Goal: Use online tool/utility: Utilize a website feature to perform a specific function

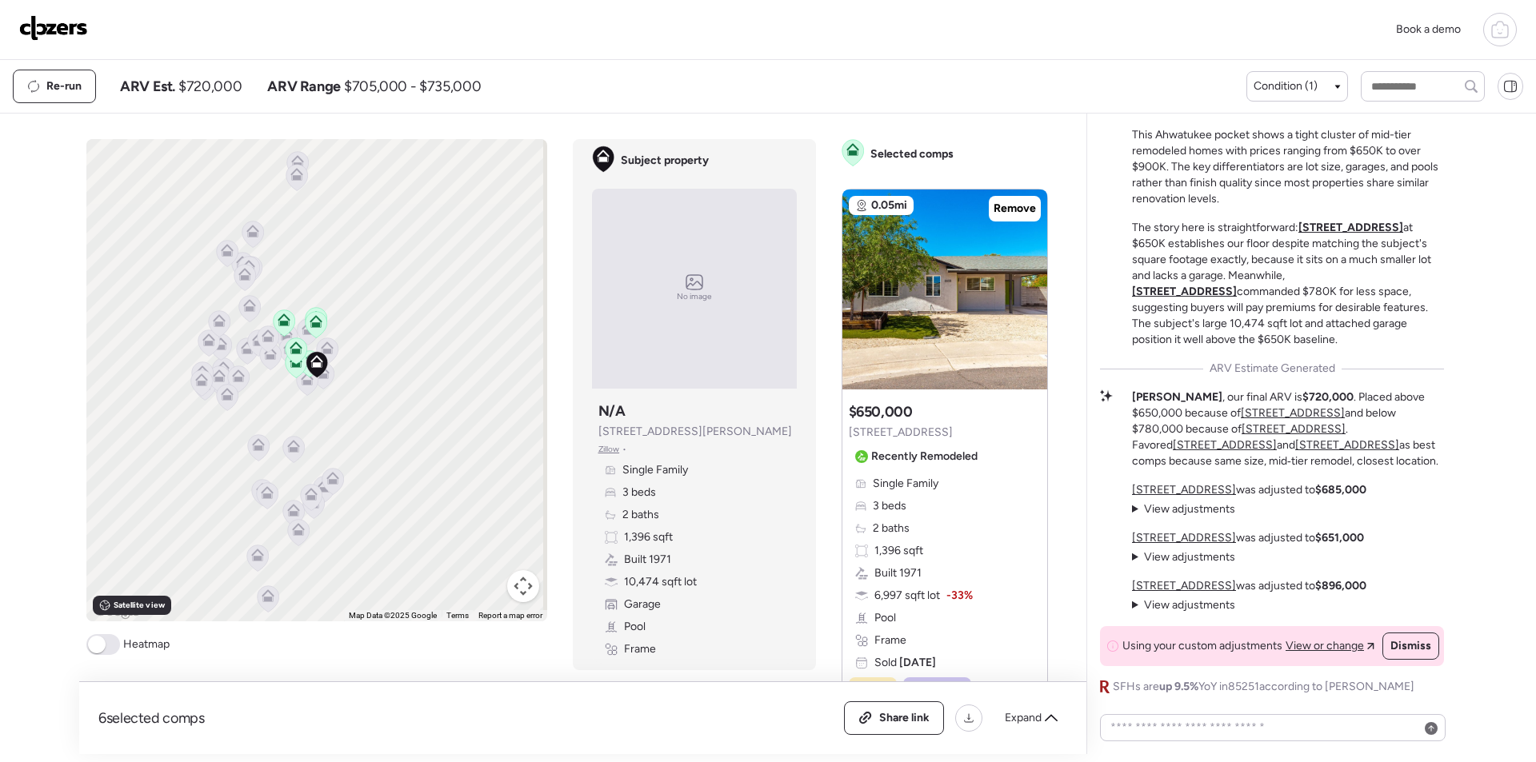
click at [49, 37] on img at bounding box center [53, 28] width 69 height 26
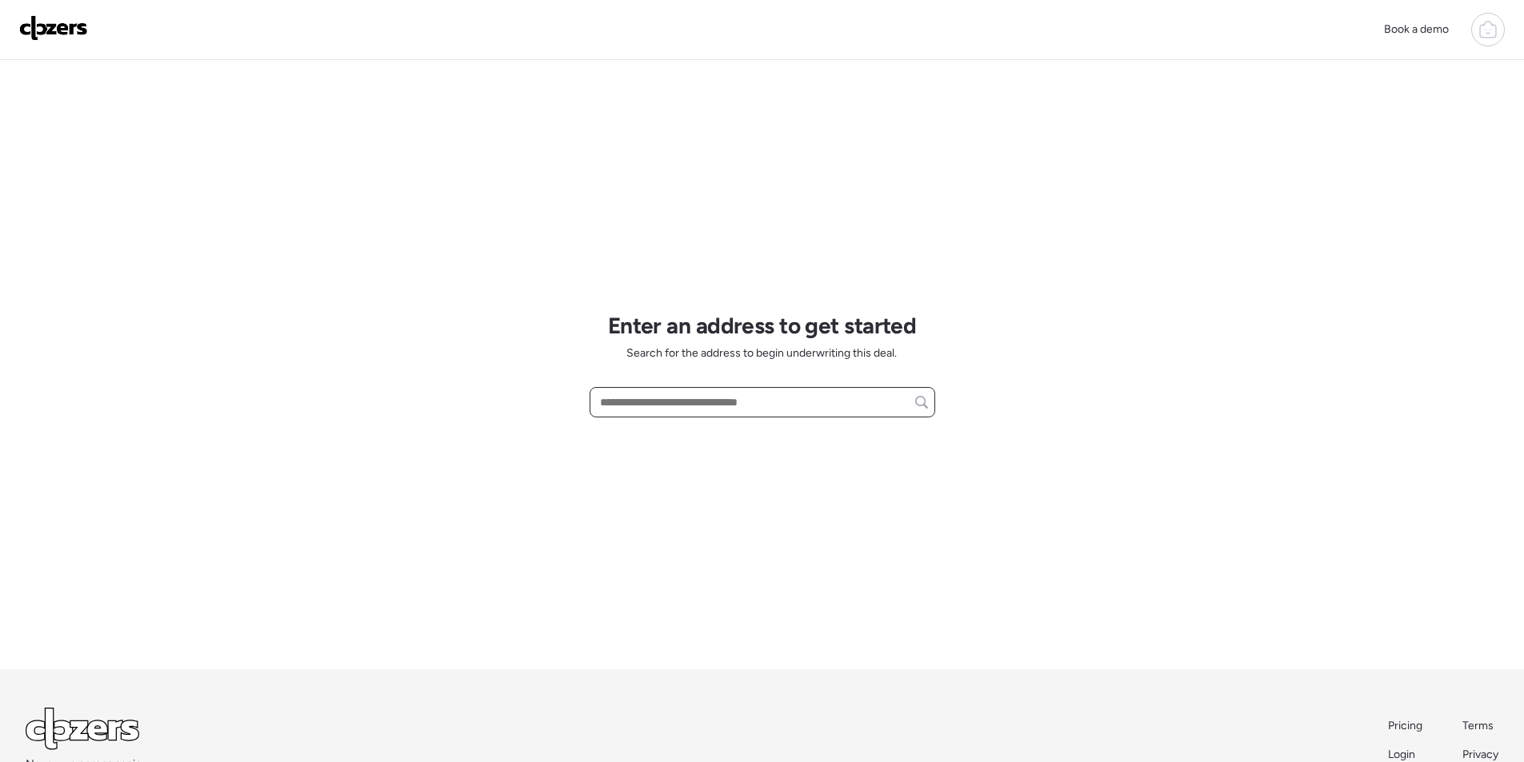
click at [670, 409] on input "text" at bounding box center [762, 402] width 331 height 22
paste input "**********"
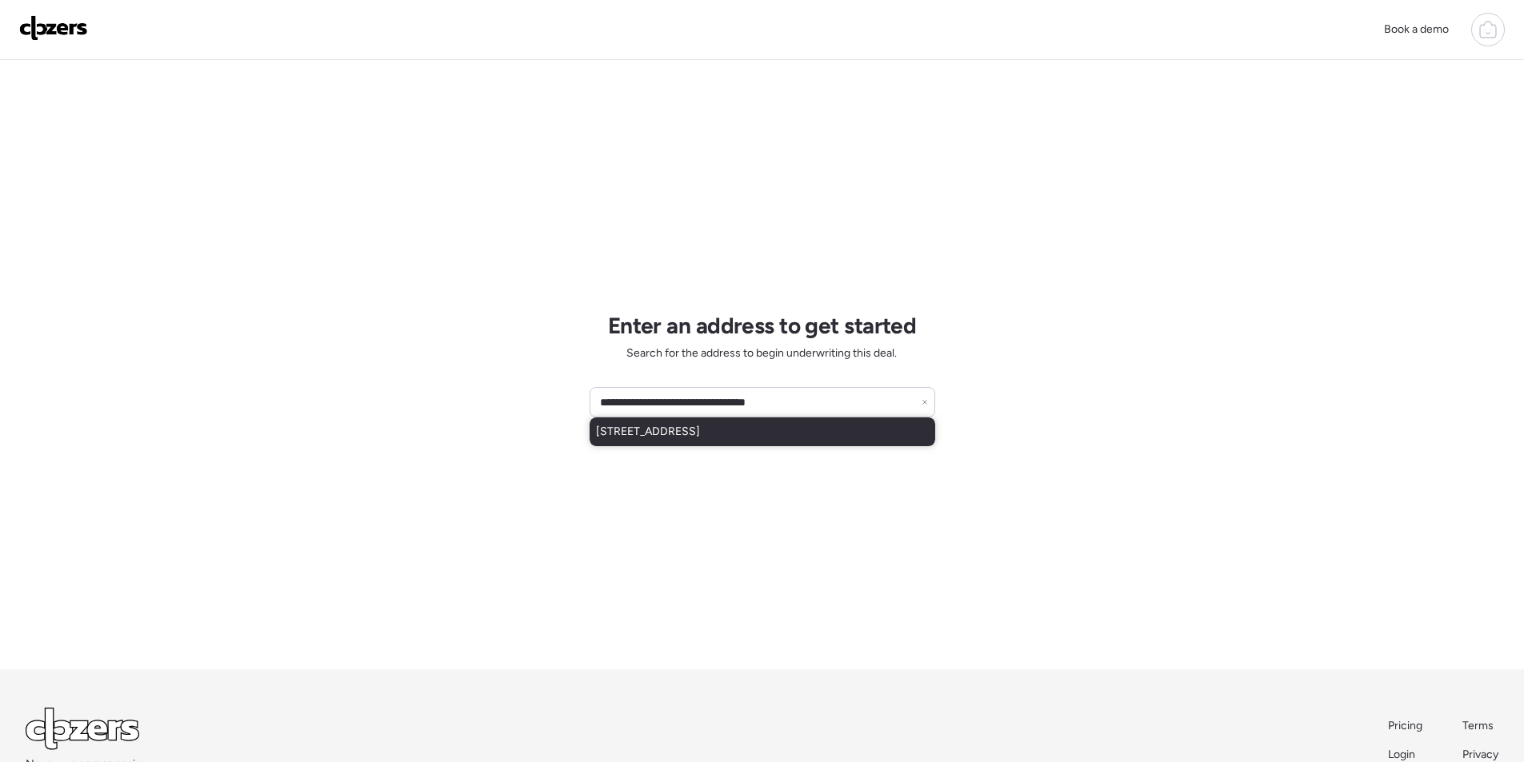
click at [668, 434] on span "[STREET_ADDRESS]" at bounding box center [648, 432] width 104 height 16
type input "**********"
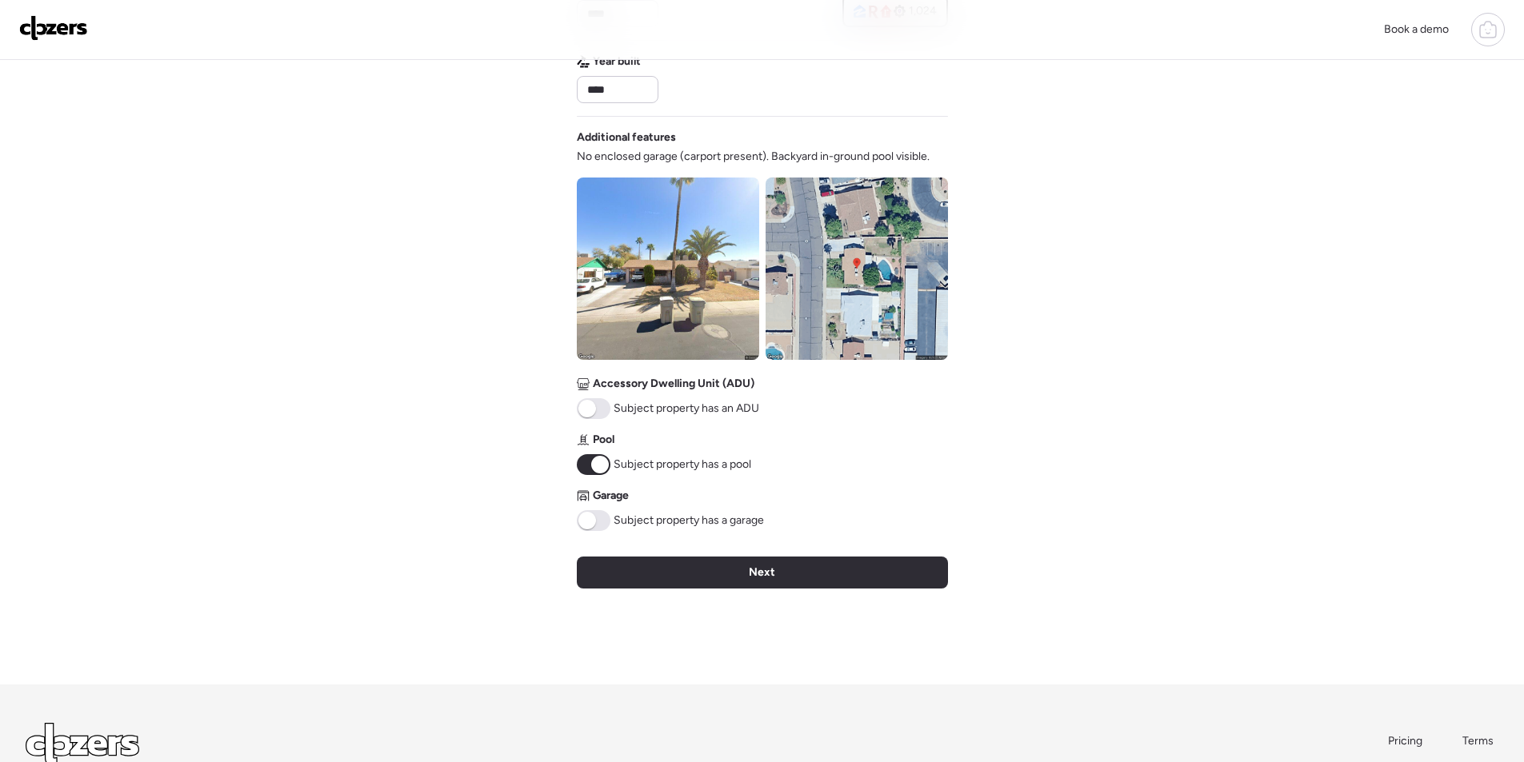
scroll to position [592, 0]
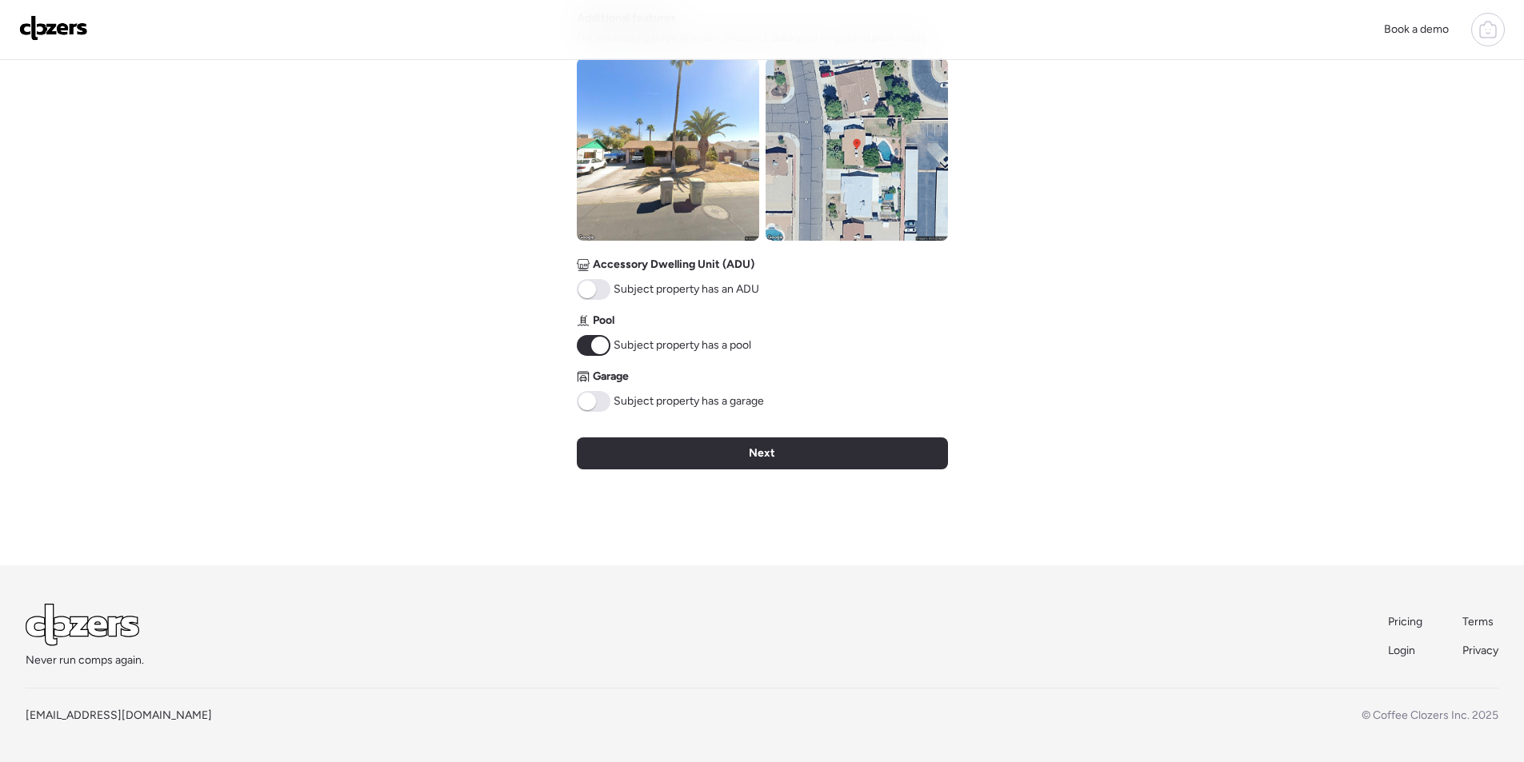
click at [702, 174] on img at bounding box center [668, 149] width 182 height 182
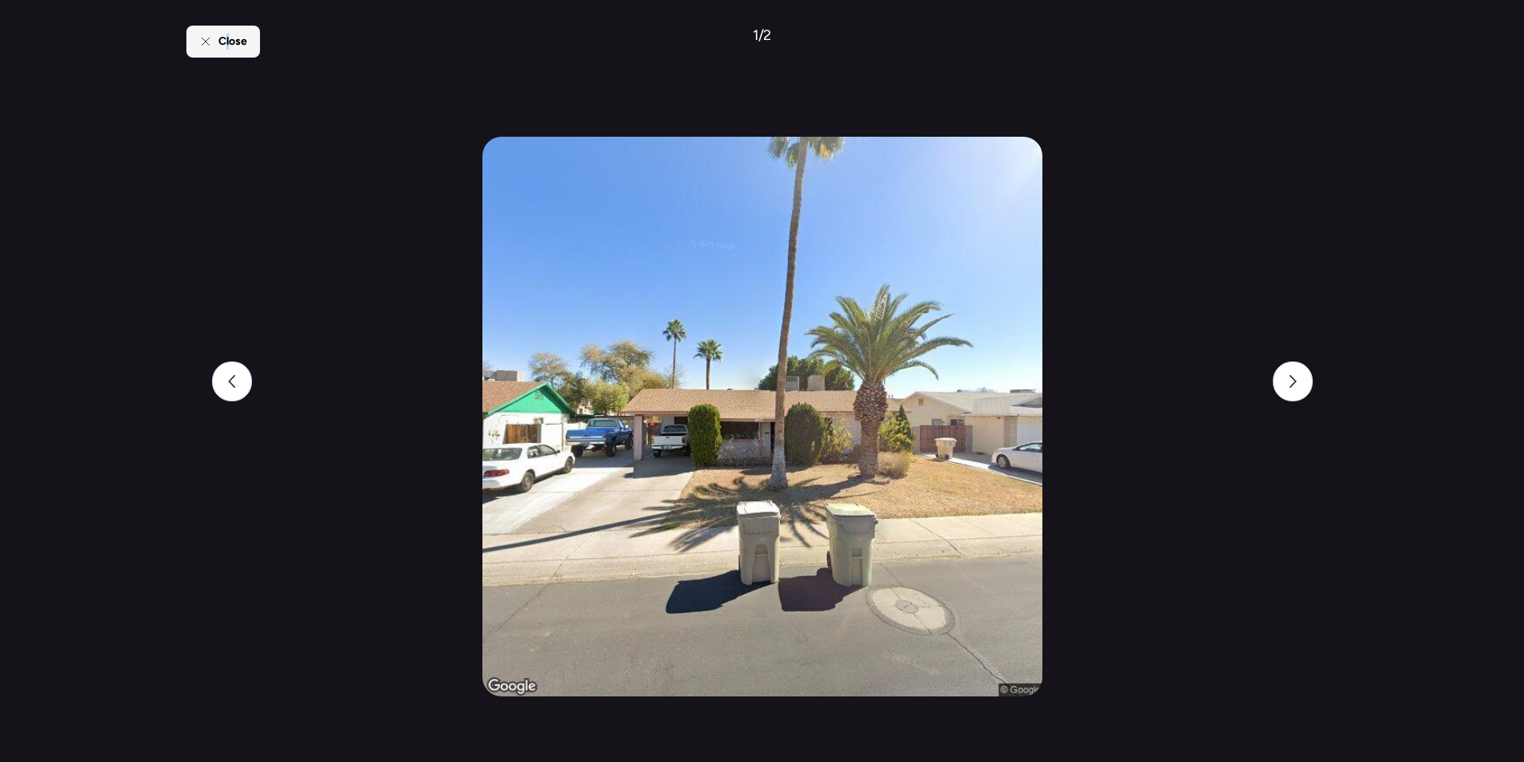
click at [228, 38] on span "Close" at bounding box center [232, 42] width 29 height 16
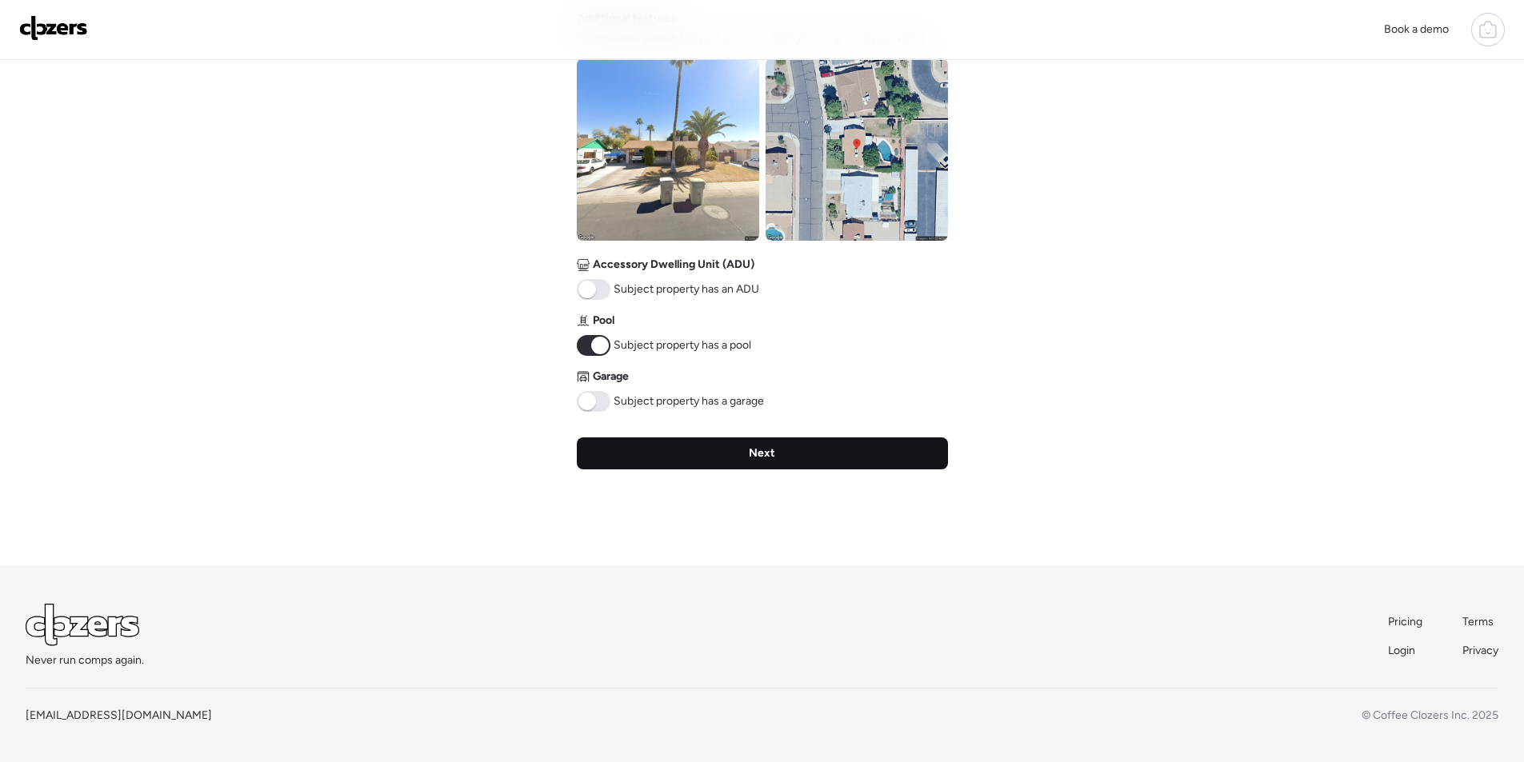
click at [785, 466] on div "Next" at bounding box center [762, 454] width 371 height 32
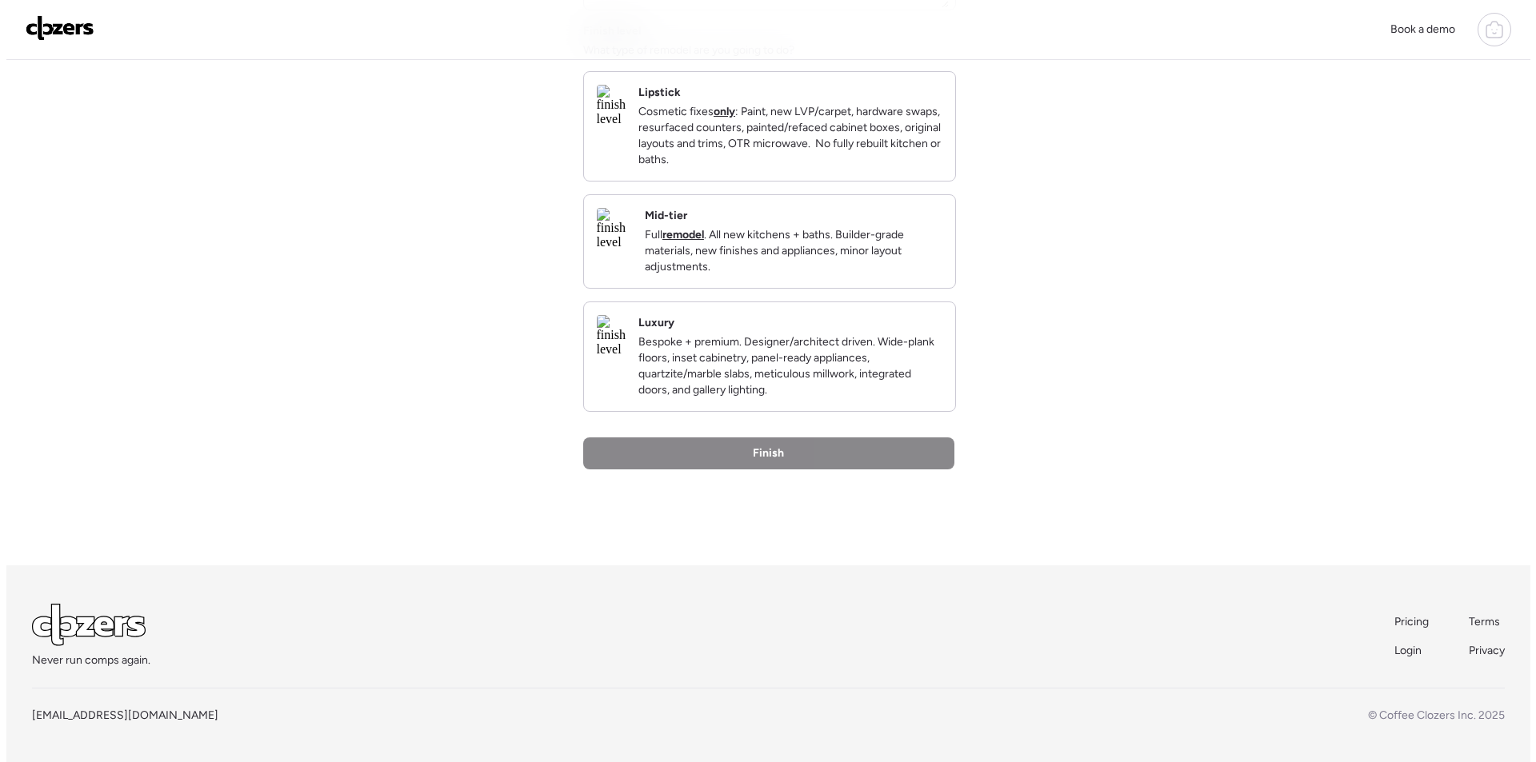
scroll to position [0, 0]
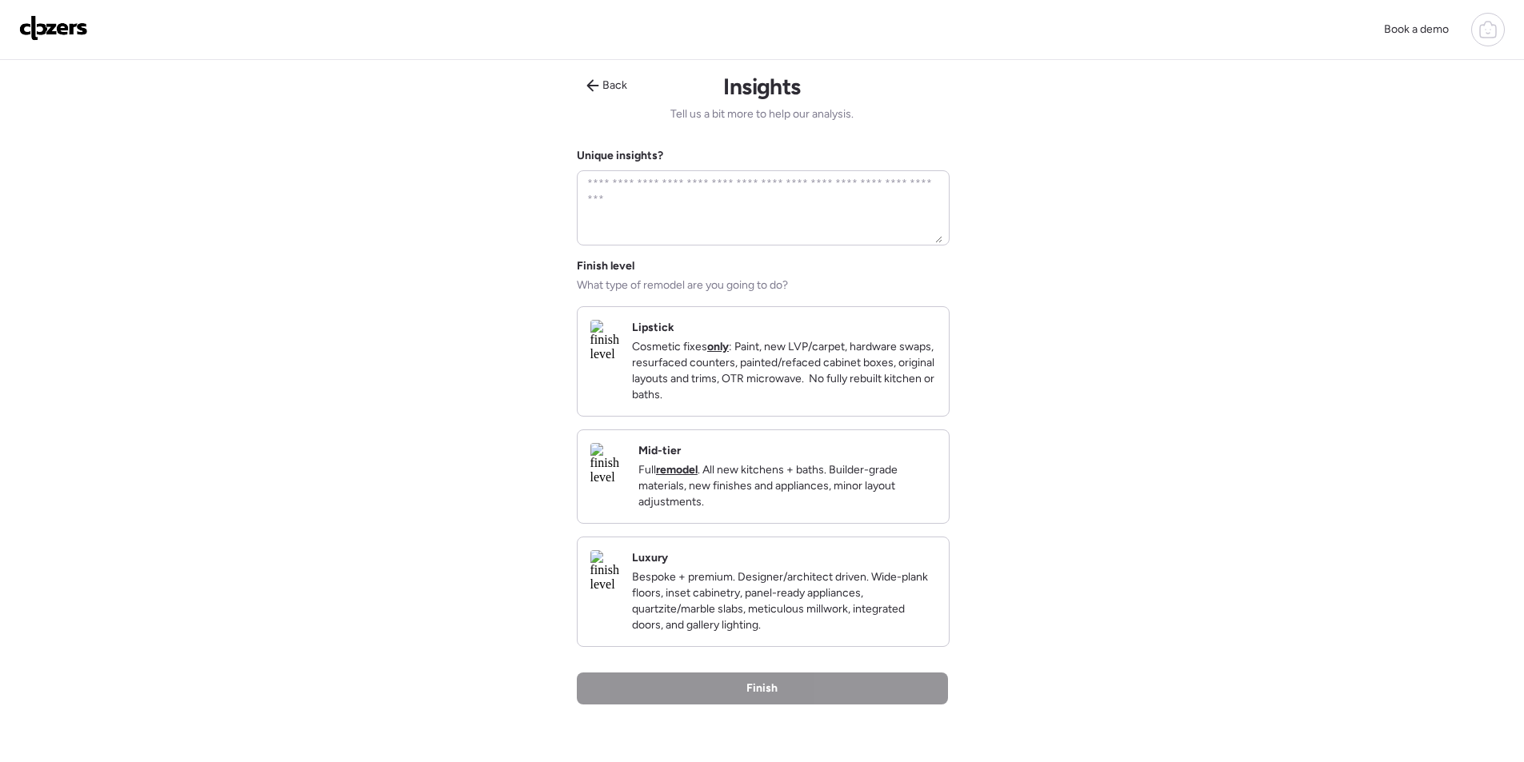
click at [943, 501] on div "Mid-tier Full remodel . All new kitchens + baths. Builder-grade materials, new …" at bounding box center [763, 476] width 371 height 93
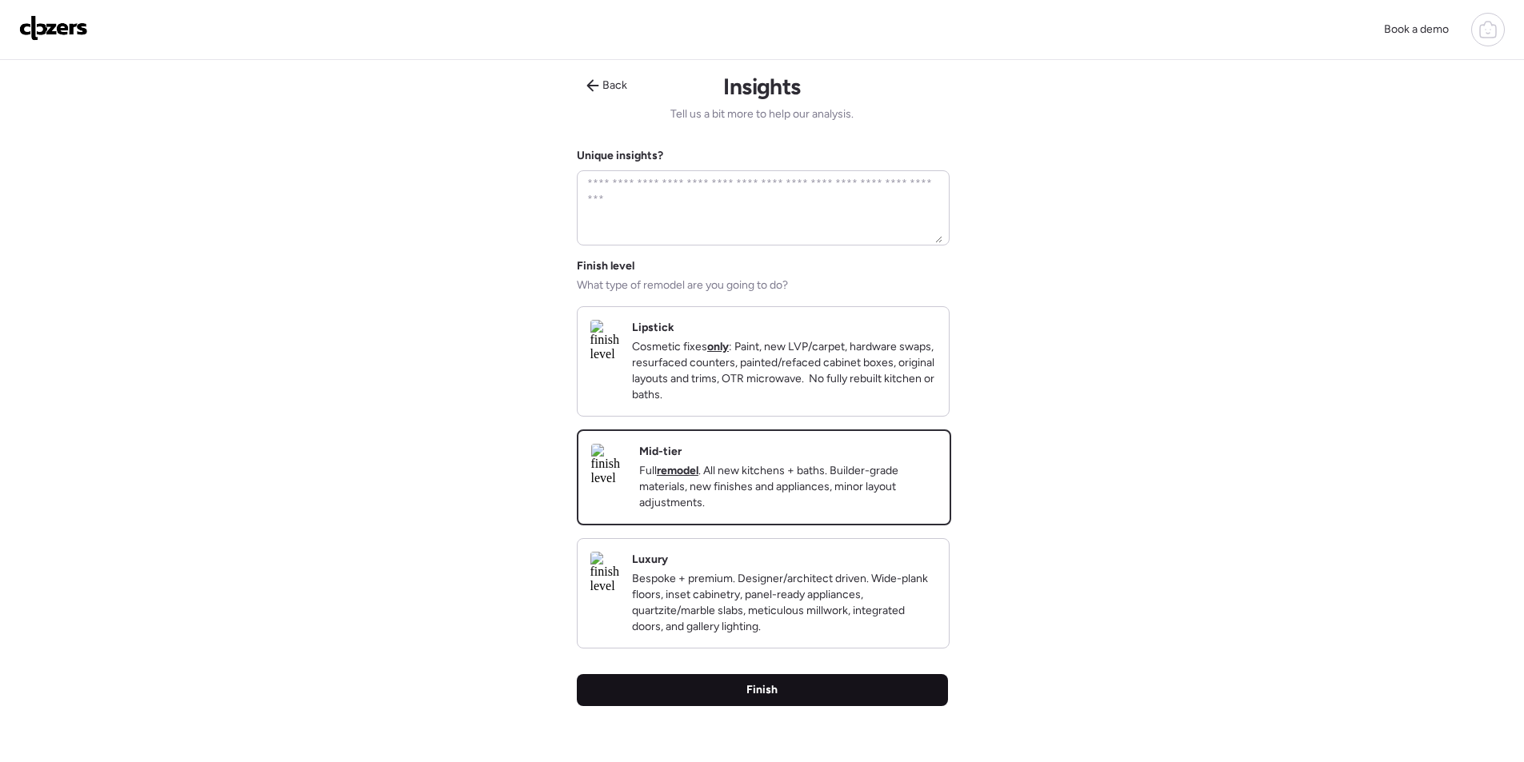
click at [849, 706] on div "Finish" at bounding box center [762, 690] width 371 height 32
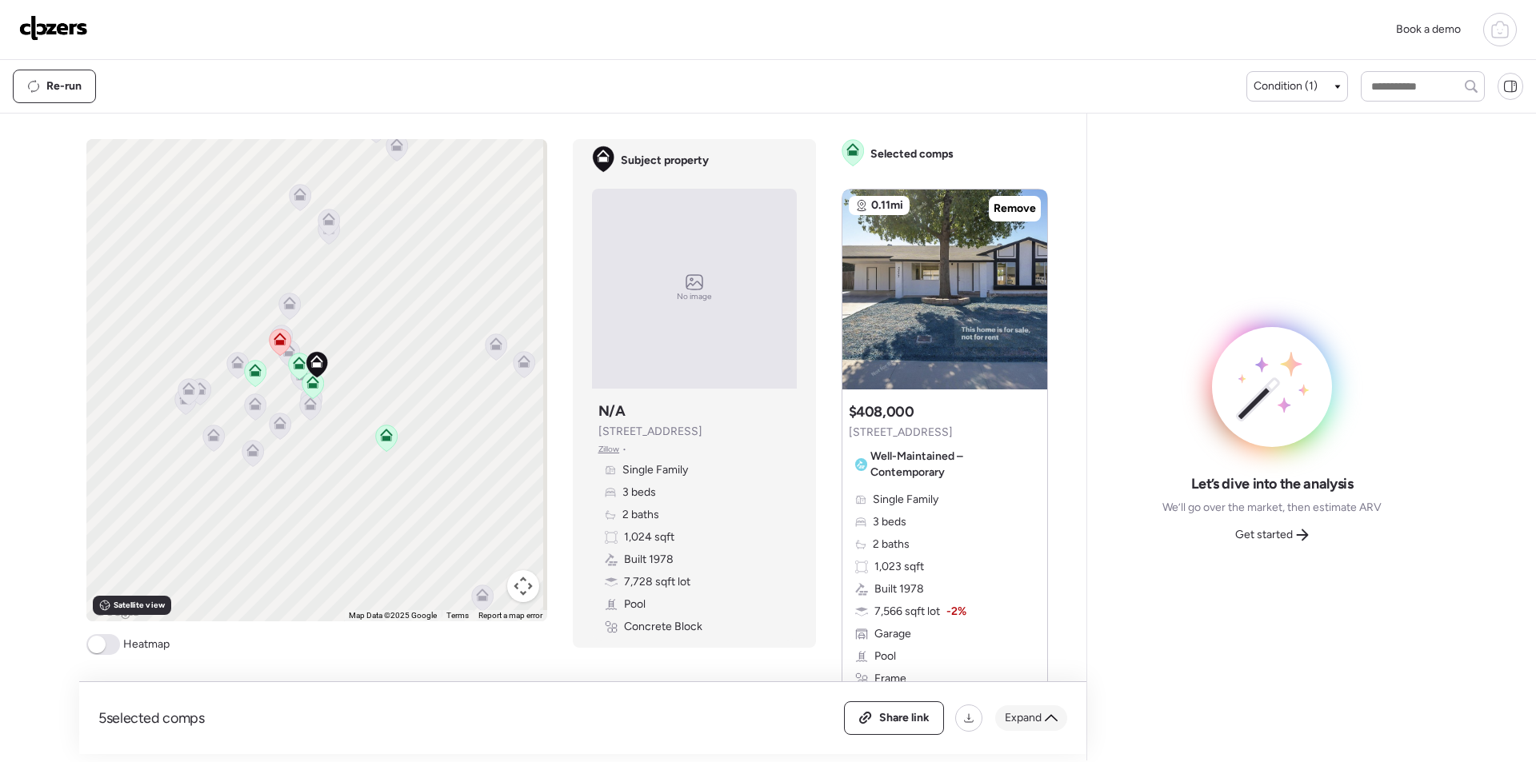
click at [1047, 717] on icon at bounding box center [1051, 718] width 13 height 13
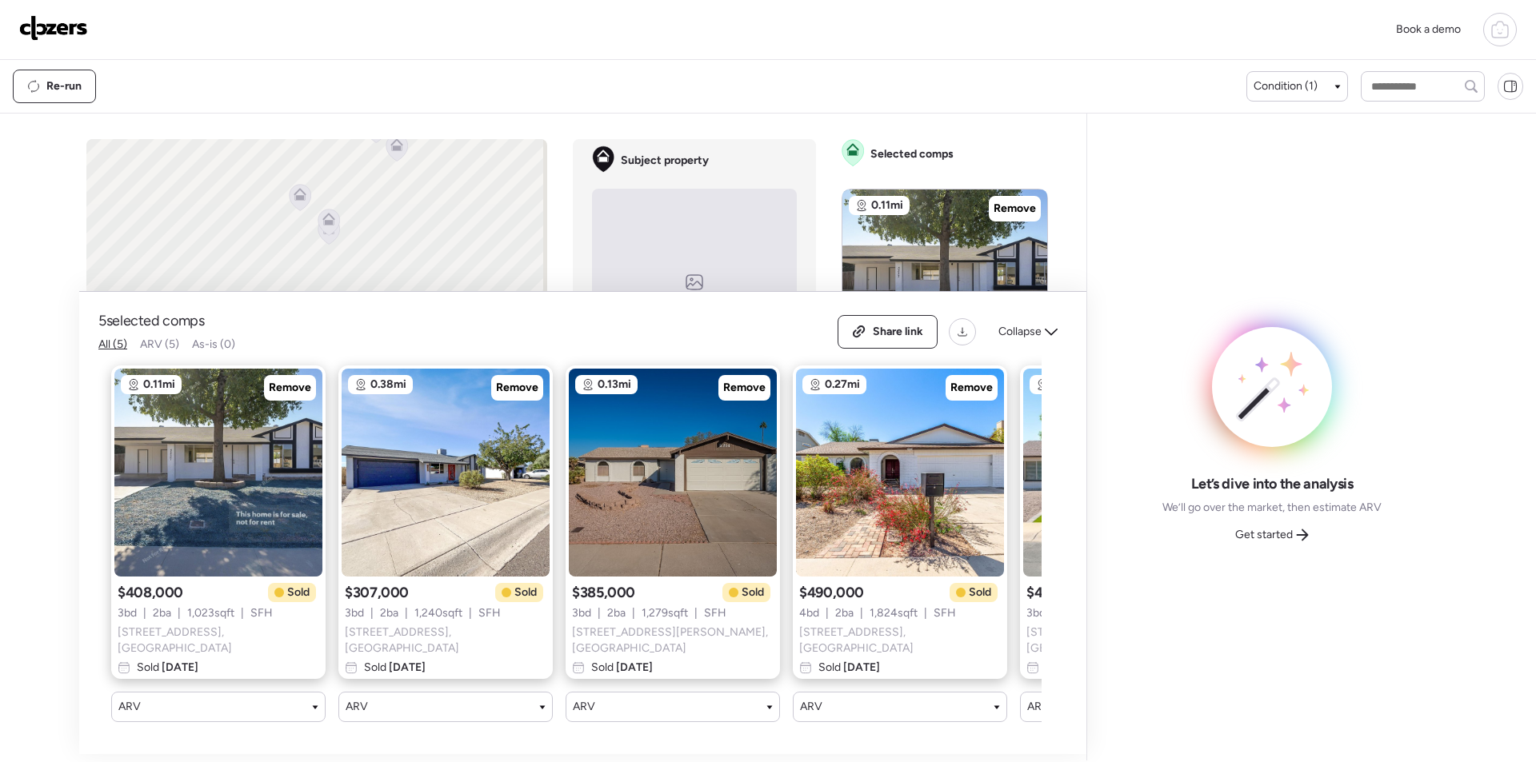
scroll to position [0, 206]
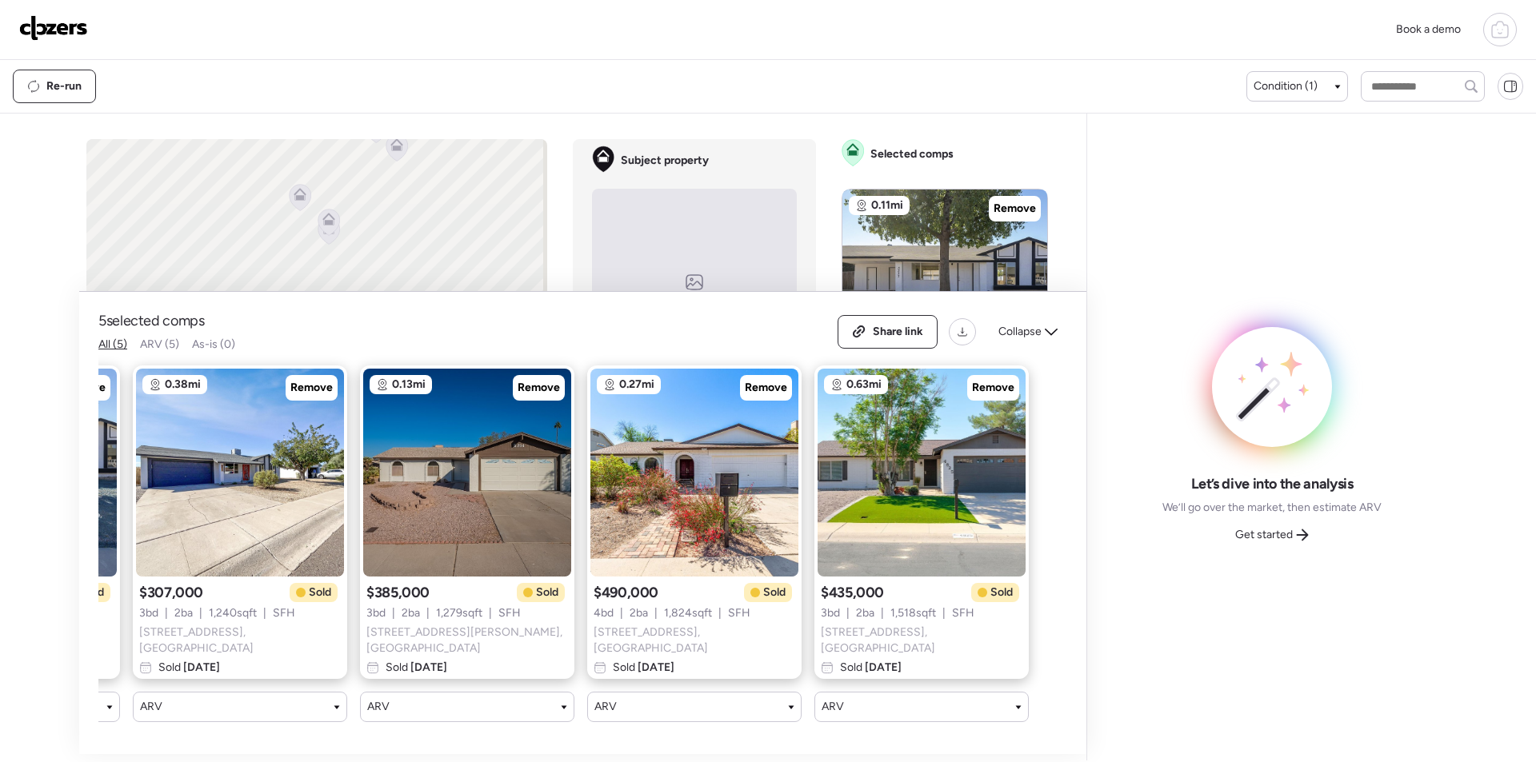
click at [1018, 331] on span "Collapse" at bounding box center [1019, 332] width 43 height 16
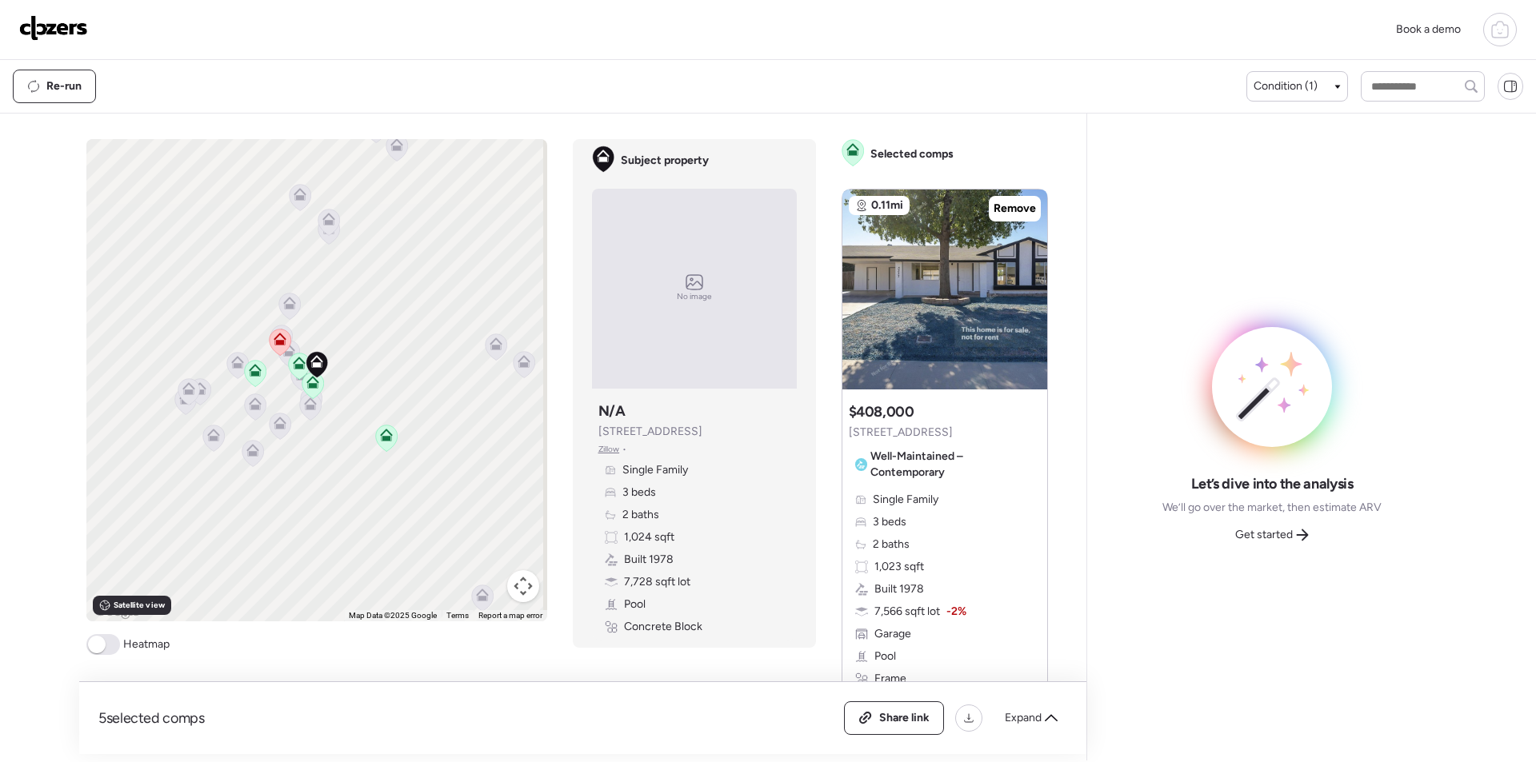
drag, startPoint x: 1265, startPoint y: 538, endPoint x: 1273, endPoint y: 539, distance: 8.0
click at [1266, 538] on span "Get started" at bounding box center [1264, 535] width 58 height 16
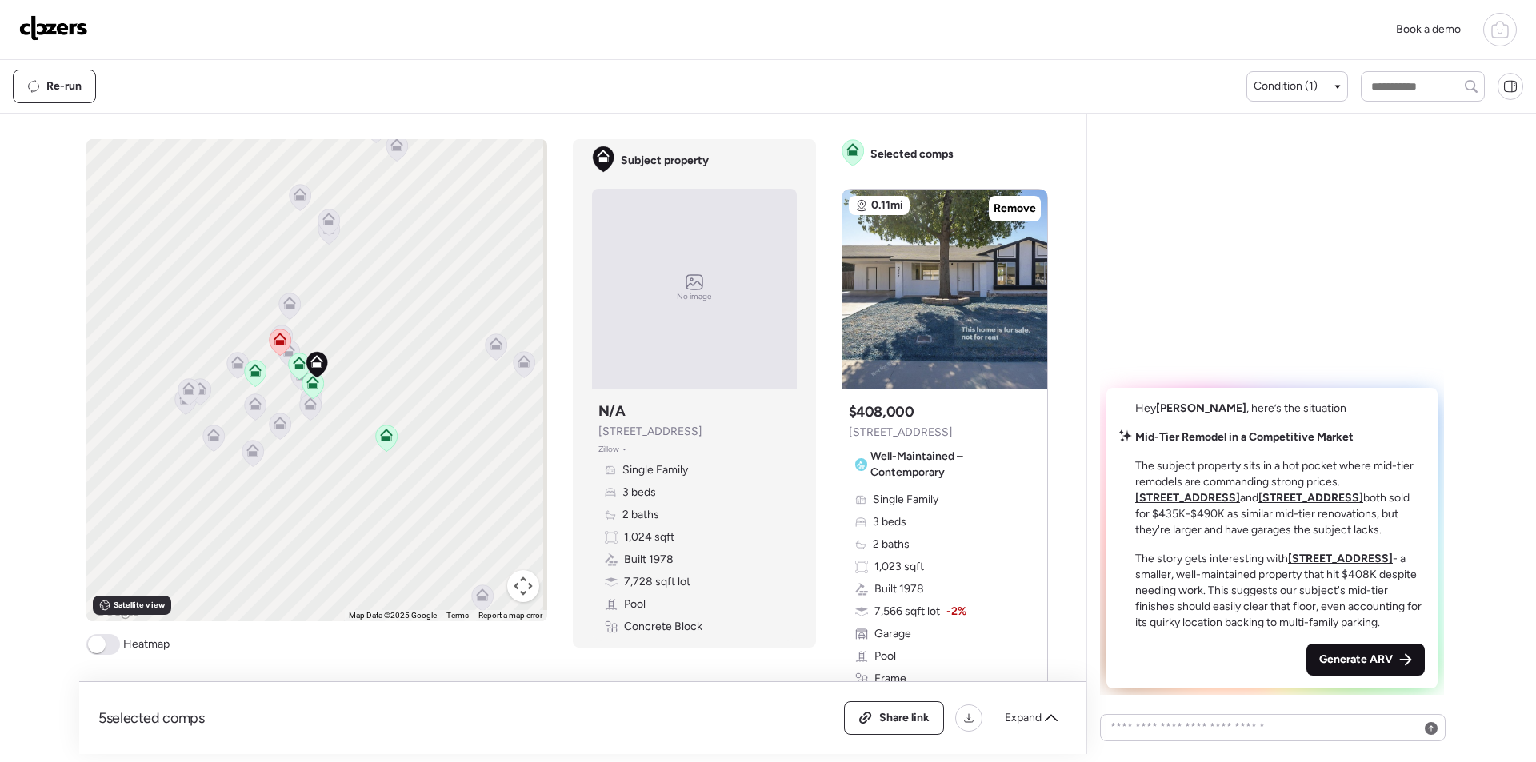
click at [1382, 659] on span "Generate ARV" at bounding box center [1356, 660] width 74 height 16
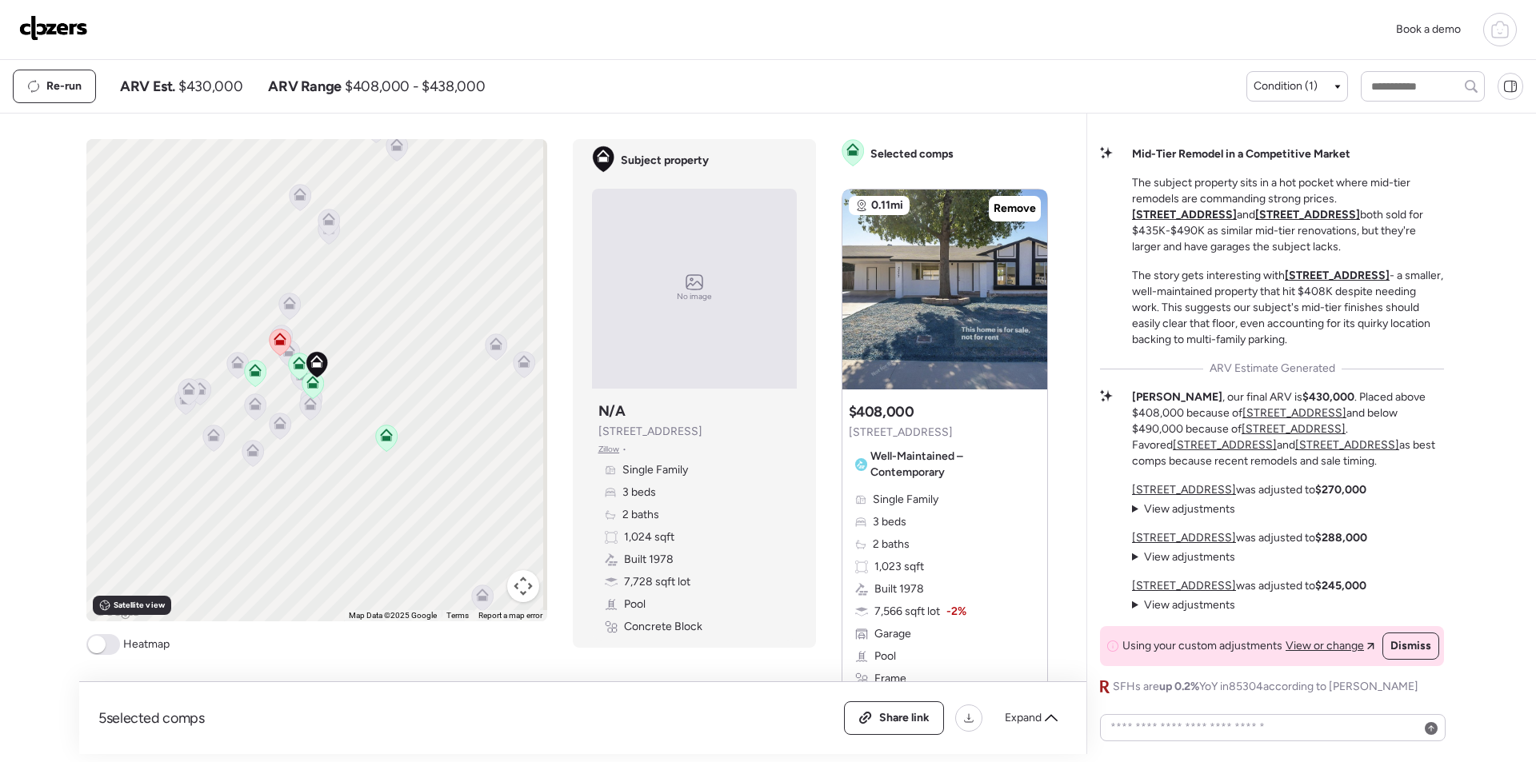
click at [218, 83] on span "$430,000" at bounding box center [210, 86] width 64 height 19
copy span "430,000"
click at [899, 712] on span "Share link" at bounding box center [904, 718] width 50 height 16
